Goal: Transaction & Acquisition: Purchase product/service

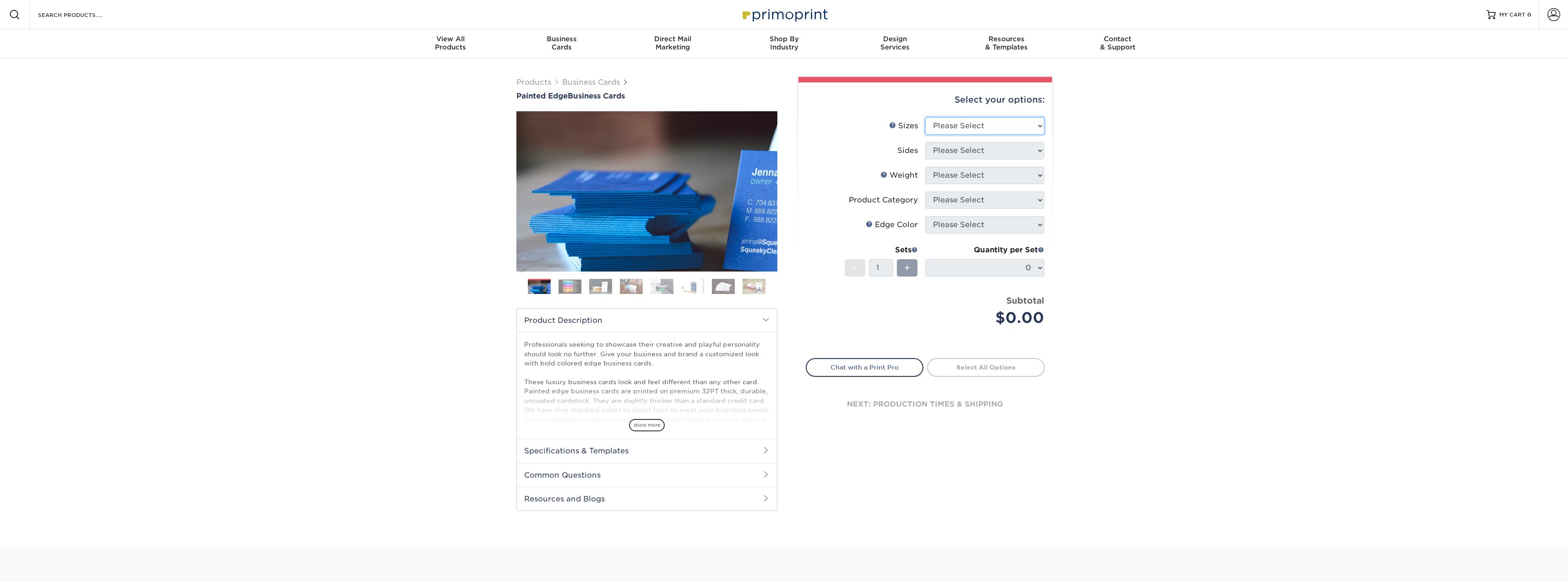
click at [1023, 131] on select "Please Select 2" x 3.5" - Standard 2.125" x 3.375" - European 2.5" x 2.5" - Squ…" at bounding box center [984, 126] width 119 height 17
select select "2.00x3.50"
click at [925, 117] on select "Please Select 2" x 3.5" - Standard 2.125" x 3.375" - European 2.5" x 2.5" - Squ…" at bounding box center [984, 126] width 119 height 17
click at [1029, 154] on select "Please Select Print Both Sides Print Front Only" at bounding box center [984, 150] width 119 height 17
select select "13abbda7-1d64-4f25-8bb2-c179b224825d"
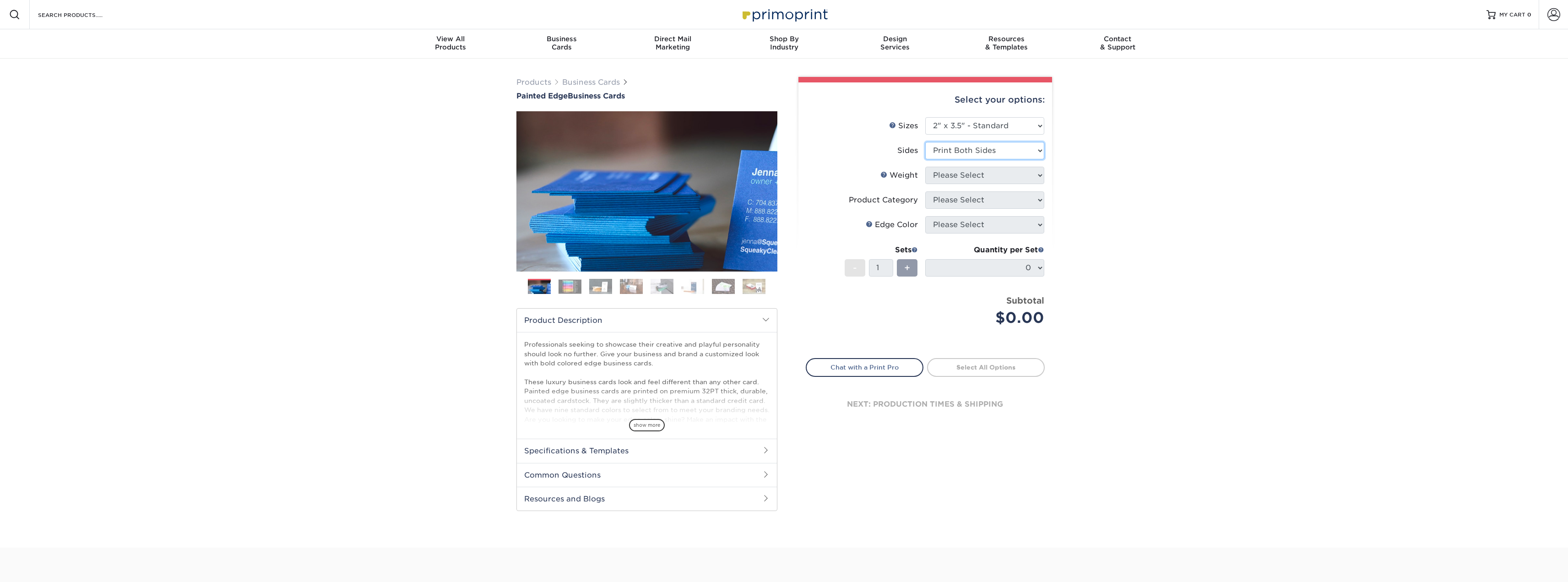
click at [925, 142] on select "Please Select Print Both Sides Print Front Only" at bounding box center [984, 150] width 119 height 17
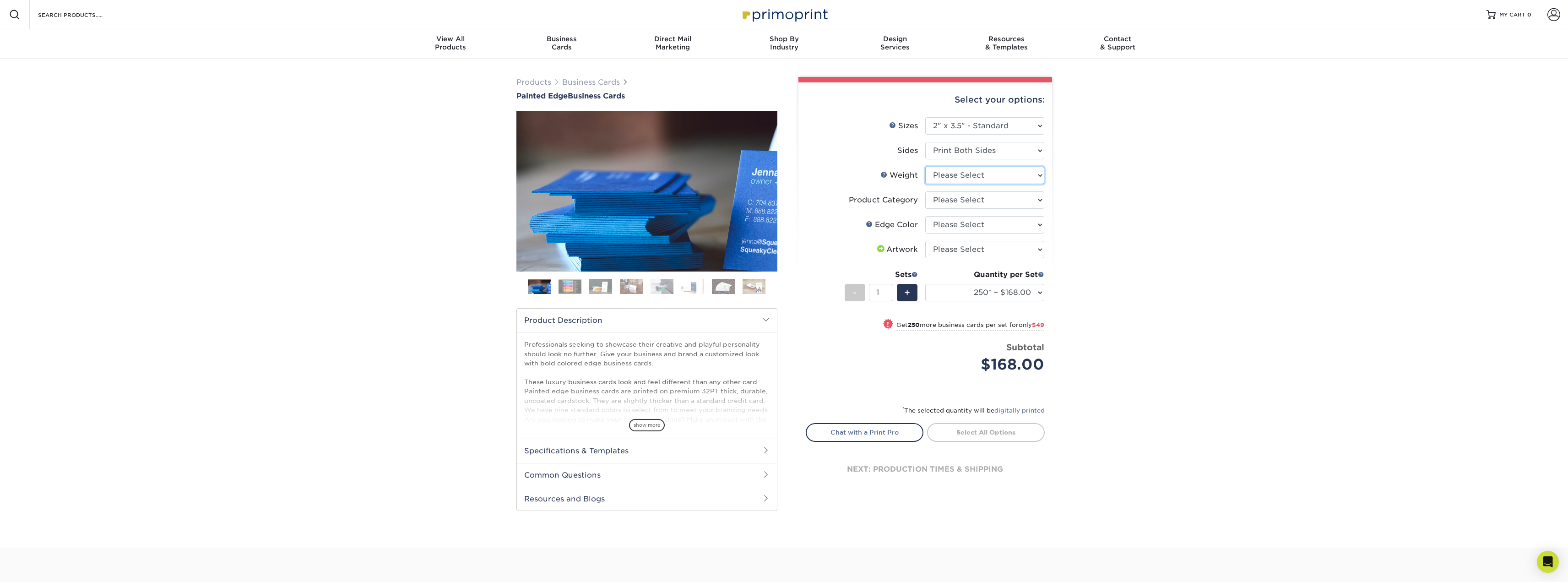
click at [985, 176] on select "Please Select 32PTUC" at bounding box center [984, 175] width 119 height 17
select select "32PTUC"
click at [925, 167] on select "Please Select 32PTUC" at bounding box center [984, 175] width 119 height 17
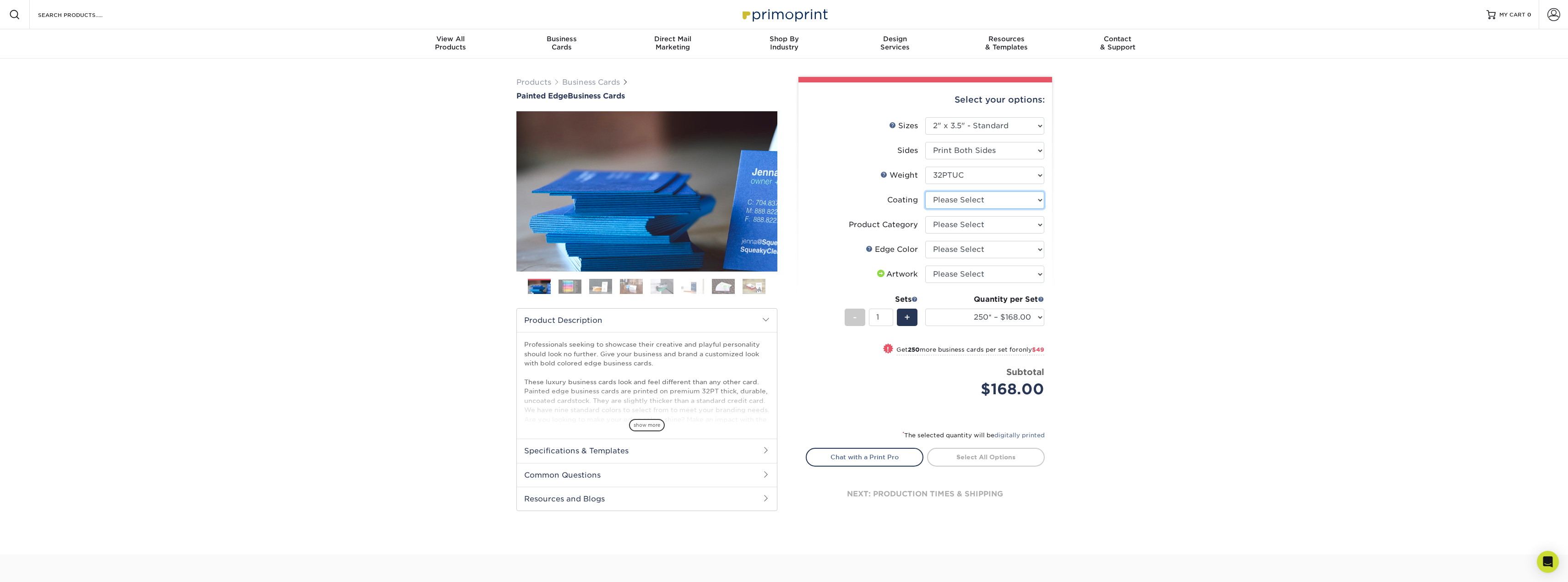
click at [980, 196] on select at bounding box center [984, 200] width 119 height 17
click at [925, 191] on select at bounding box center [984, 200] width 119 height 17
click at [982, 223] on select "Please Select Business Cards" at bounding box center [984, 224] width 119 height 17
select select "3b5148f1-0588-4f88-a218-97bcfdce65c1"
click at [925, 216] on select "Please Select Business Cards" at bounding box center [984, 224] width 119 height 17
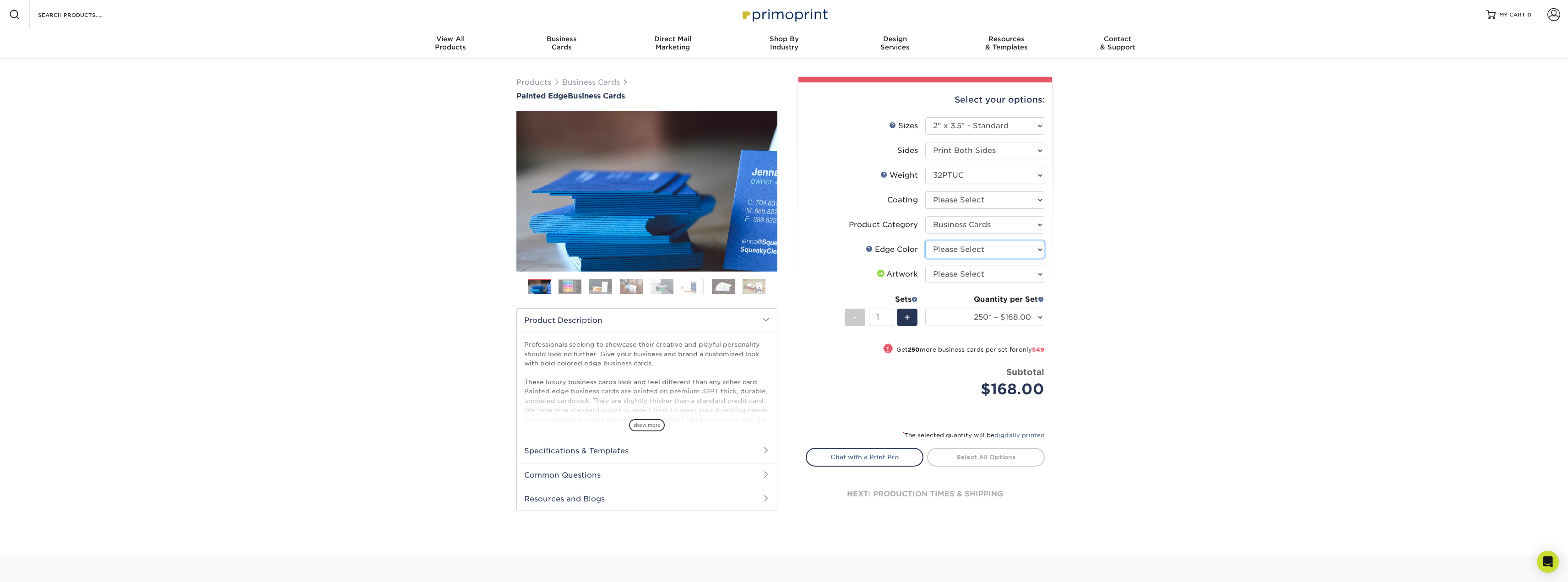
click at [980, 246] on select "Please Select Charcoal Black Brown Blue Pearlescent Blue Pearlescent Gold Pearl…" at bounding box center [984, 249] width 119 height 17
select select "84f43a64-87e1-46ad-aba1-d69946adcbfc"
click at [925, 241] on select "Please Select Charcoal Black Brown Blue Pearlescent Blue Pearlescent Gold Pearl…" at bounding box center [984, 249] width 119 height 17
click at [993, 271] on select "Please Select I will upload files I need a design - $100" at bounding box center [984, 274] width 119 height 17
select select "upload"
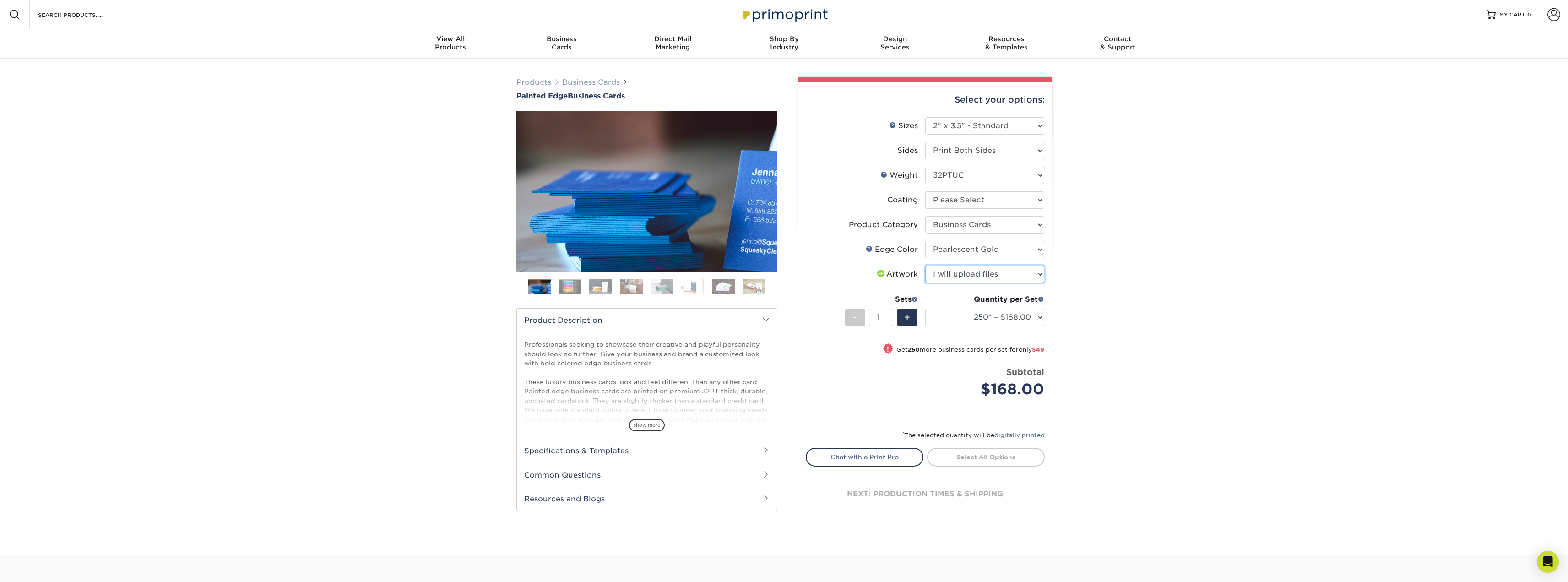
click at [925, 265] on select "Please Select I will upload files I need a design - $100" at bounding box center [984, 274] width 119 height 17
drag, startPoint x: 973, startPoint y: 198, endPoint x: 973, endPoint y: 208, distance: 10.0
click at [973, 198] on select at bounding box center [984, 200] width 119 height 17
select select "3e7618de-abca-4bda-9f97-8b9129e913d8"
click at [925, 191] on select at bounding box center [984, 200] width 119 height 17
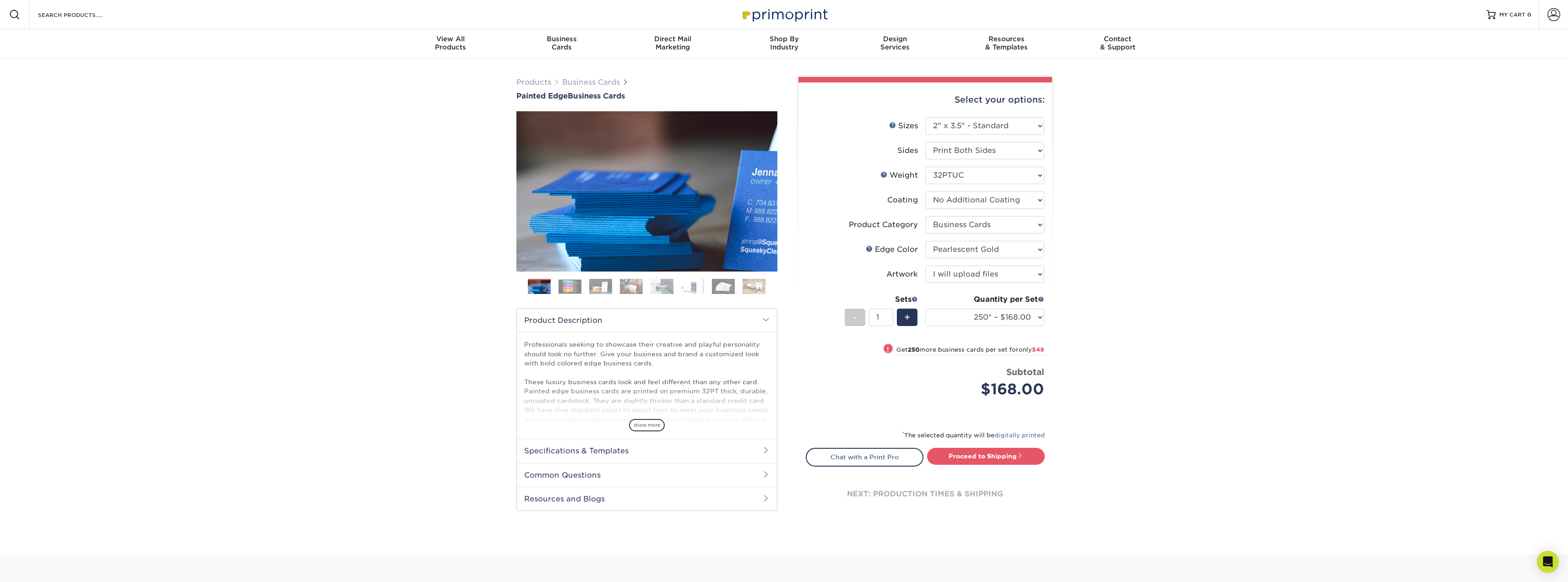
select select "-1"
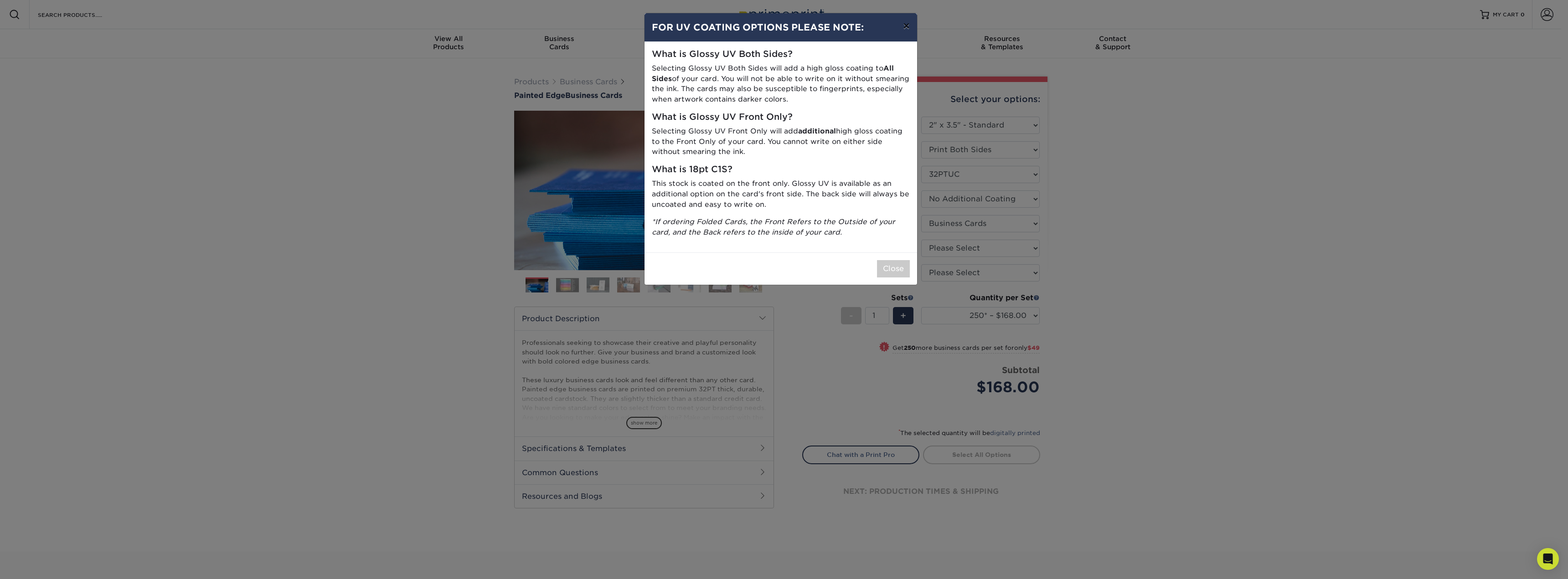
click at [905, 26] on button "×" at bounding box center [906, 26] width 21 height 26
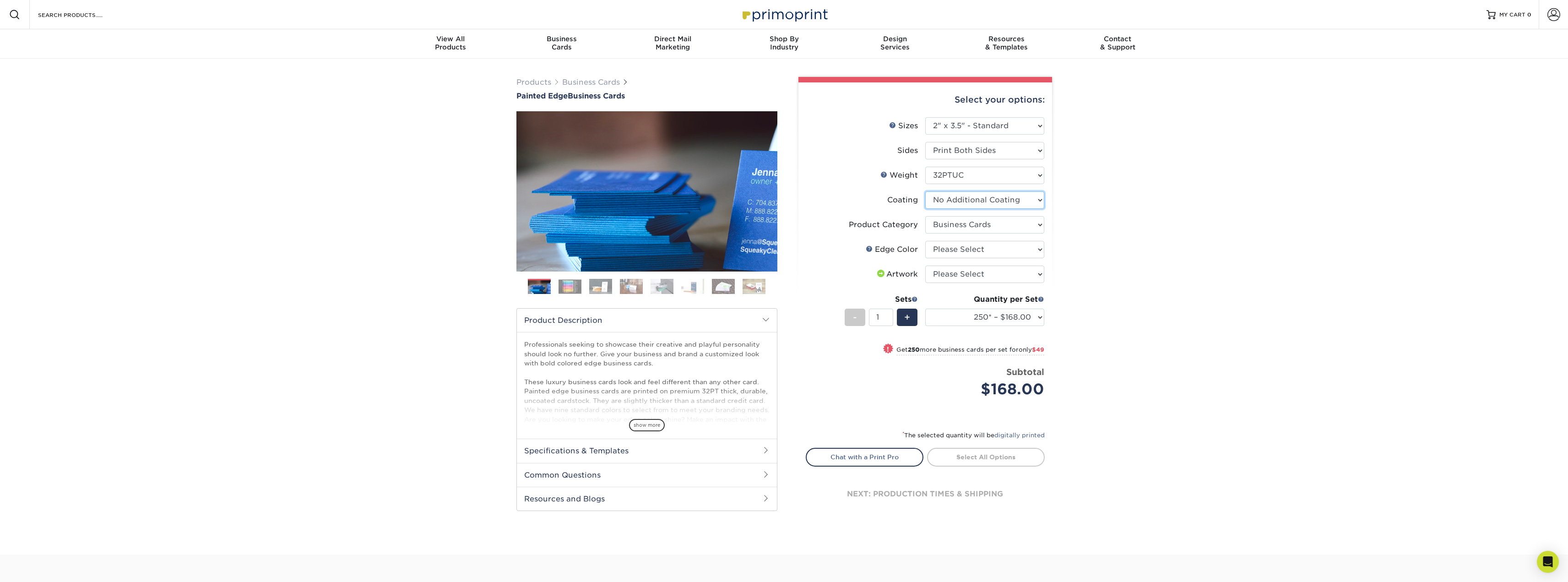
click at [979, 203] on select at bounding box center [984, 200] width 119 height 17
select select "-1"
click at [925, 191] on select at bounding box center [984, 200] width 119 height 17
select select
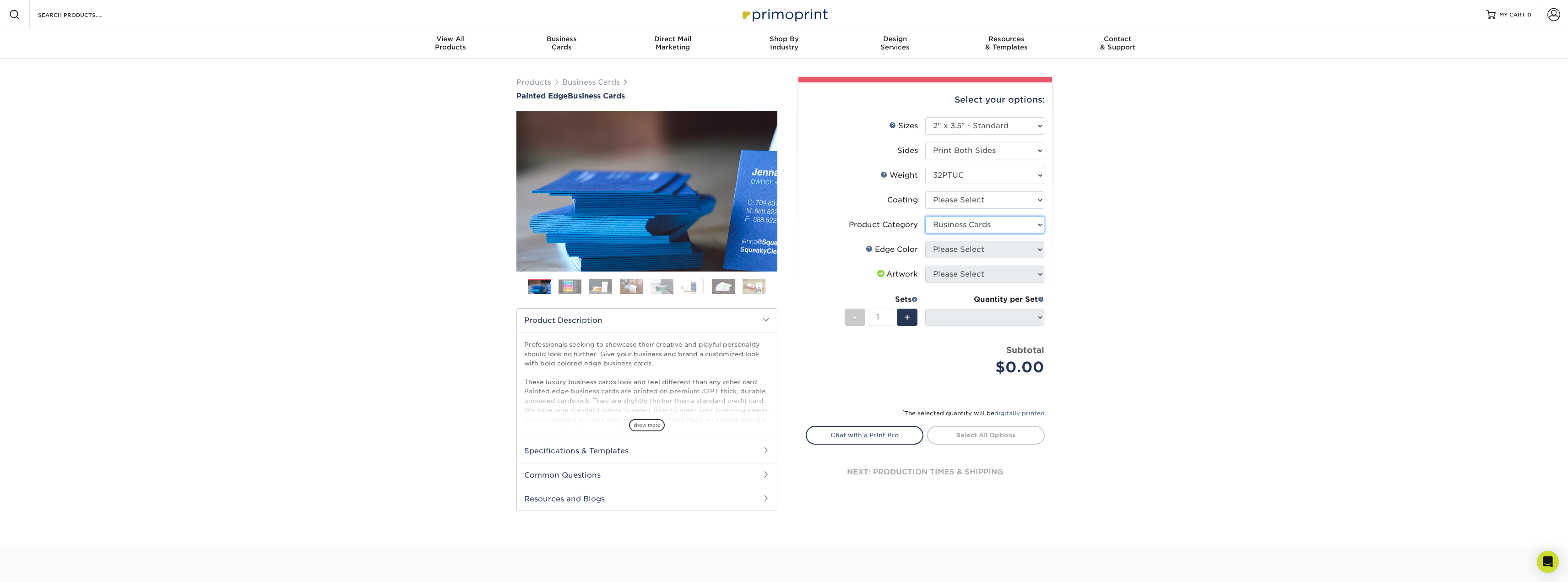
click at [999, 219] on select "Please Select Business Cards" at bounding box center [984, 224] width 119 height 17
click at [925, 216] on select "Please Select Business Cards" at bounding box center [984, 224] width 119 height 17
click at [979, 201] on select at bounding box center [984, 200] width 119 height 17
select select "3e7618de-abca-4bda-9f97-8b9129e913d8"
click at [925, 191] on select at bounding box center [984, 200] width 119 height 17
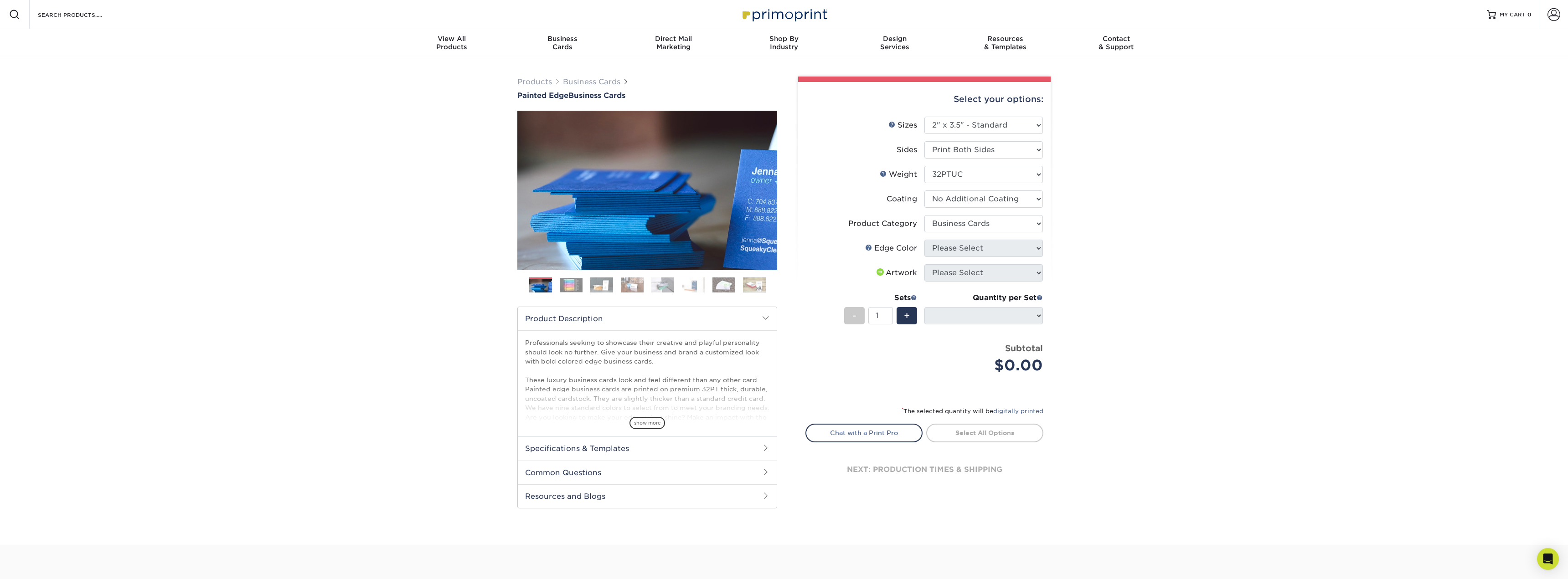
select select "-1"
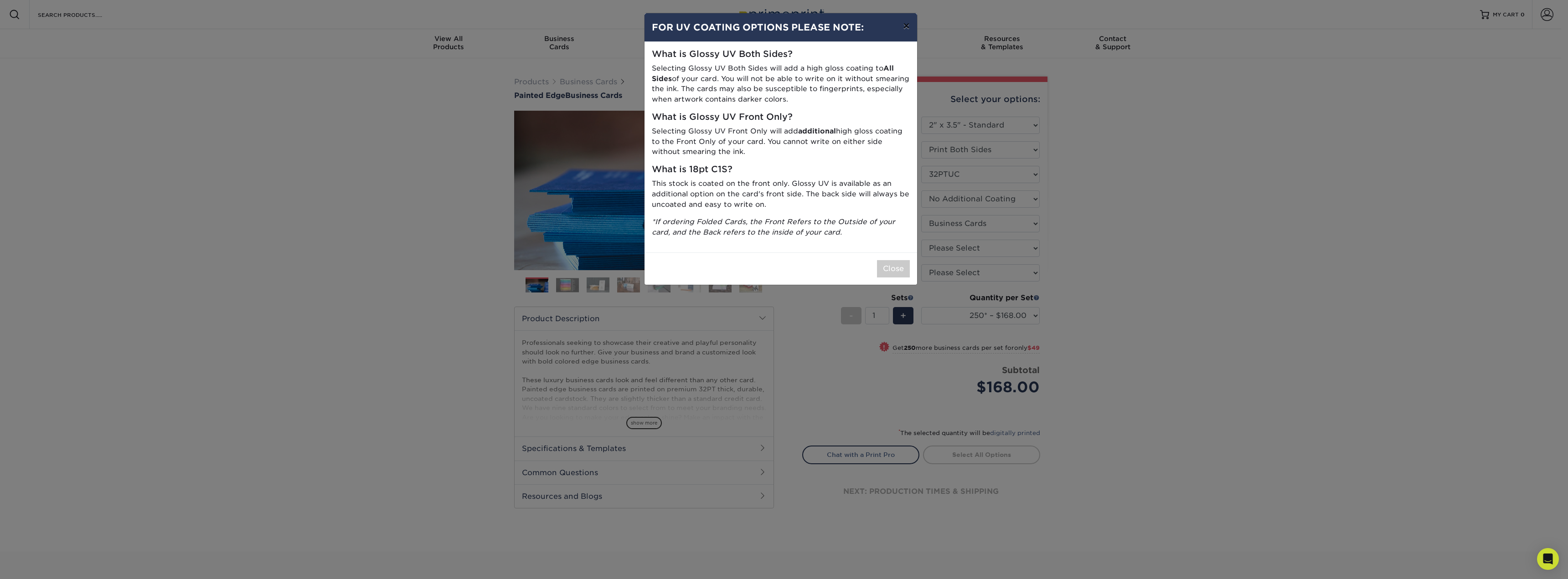
click at [910, 24] on button "×" at bounding box center [906, 26] width 21 height 26
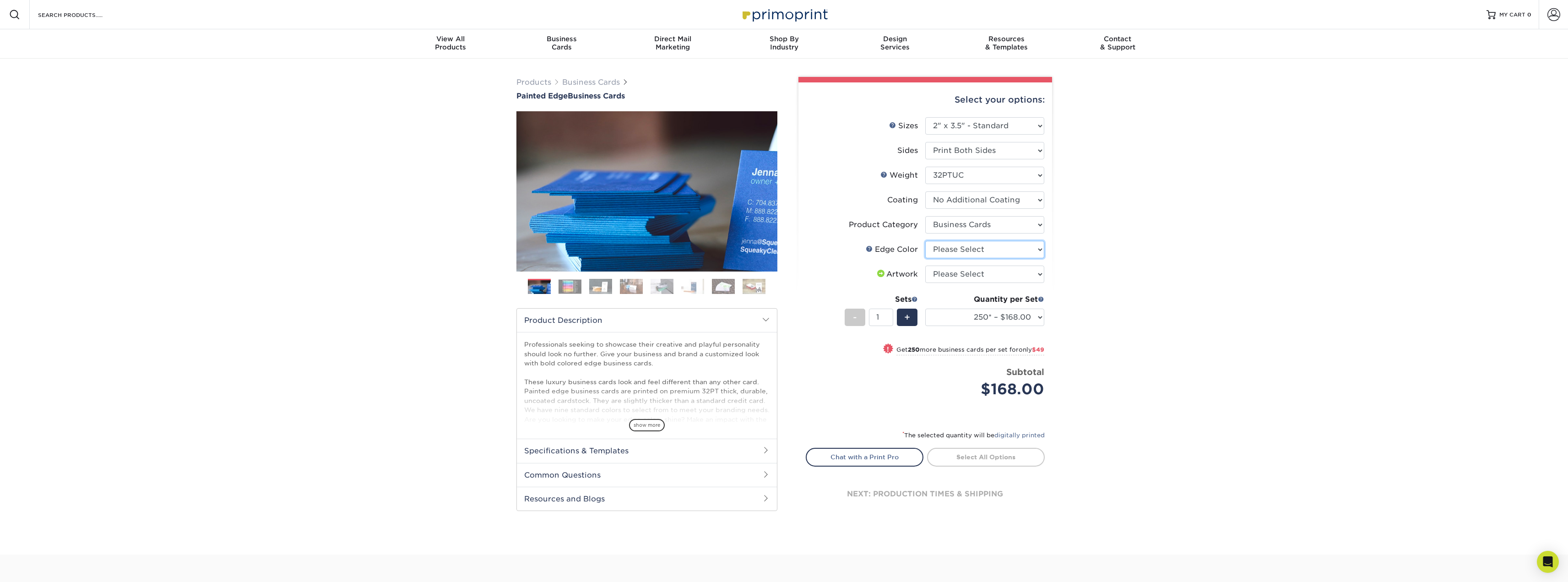
click at [979, 251] on select "Please Select Charcoal Black Brown Blue Pearlescent Blue Pearlescent Gold Pearl…" at bounding box center [984, 249] width 119 height 17
select select "84f43a64-87e1-46ad-aba1-d69946adcbfc"
click at [925, 241] on select "Please Select Charcoal Black Brown Blue Pearlescent Blue Pearlescent Gold Pearl…" at bounding box center [984, 249] width 119 height 17
click at [971, 274] on select "Please Select I will upload files I need a design - $100" at bounding box center [984, 274] width 119 height 17
select select "upload"
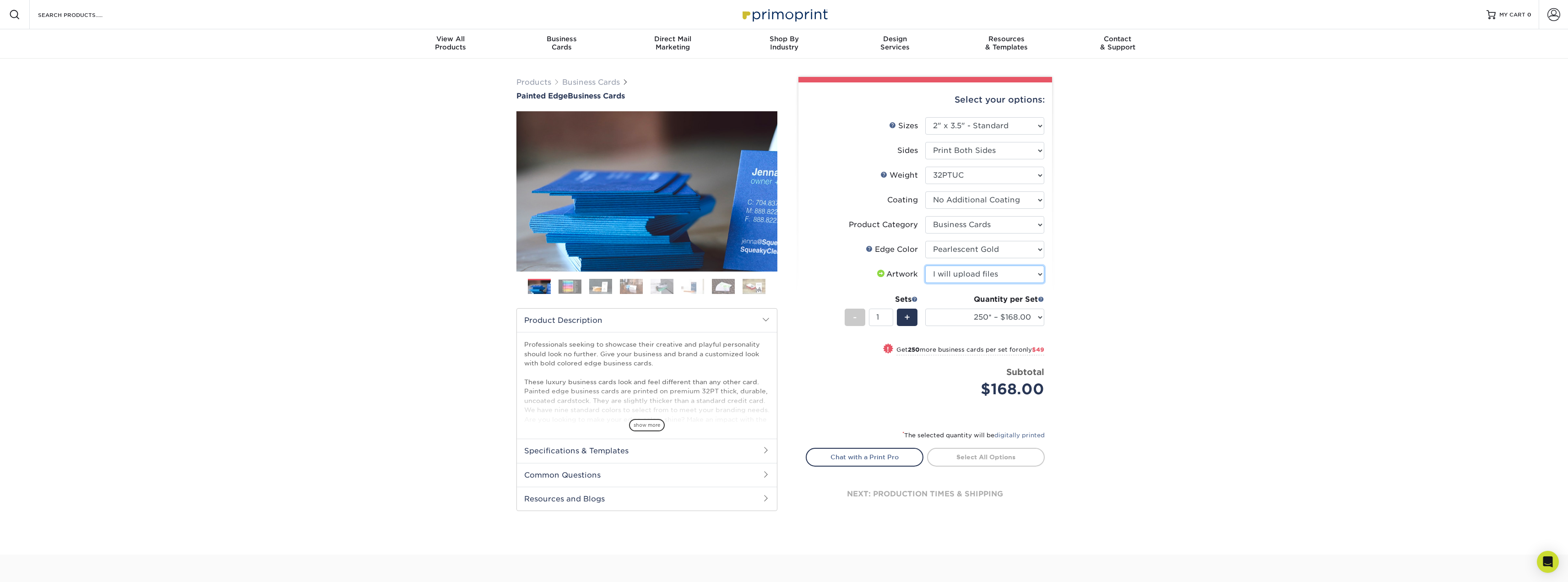
click at [925, 265] on select "Please Select I will upload files I need a design - $100" at bounding box center [984, 274] width 119 height 17
click at [1034, 320] on select "250* – $168.00 500* – $217.00 1000* – $339.00" at bounding box center [984, 317] width 119 height 17
click at [925, 309] on select "250* – $168.00 500* – $217.00 1000* – $339.00" at bounding box center [984, 317] width 119 height 17
